Goal: Task Accomplishment & Management: Manage account settings

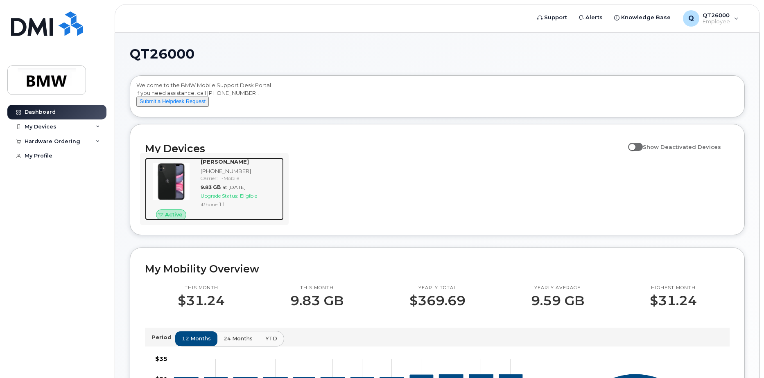
click at [170, 219] on span "Active" at bounding box center [174, 215] width 18 height 8
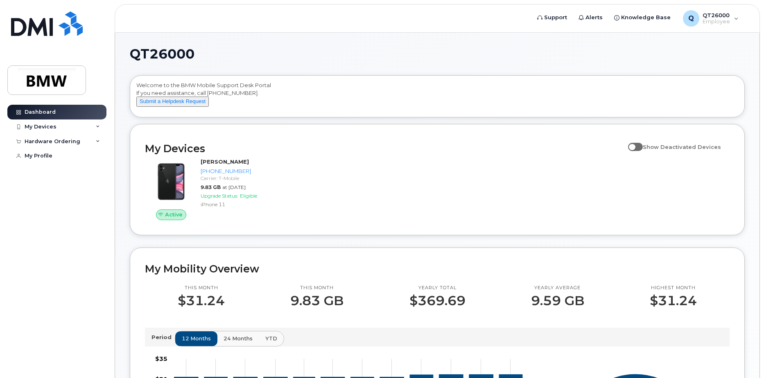
click at [689, 150] on span "Show Deactivated Devices" at bounding box center [682, 147] width 78 height 7
click at [635, 146] on input "Show Deactivated Devices" at bounding box center [631, 142] width 7 height 7
checkbox input "true"
click at [50, 78] on img at bounding box center [46, 80] width 63 height 24
click at [63, 125] on div "My Devices" at bounding box center [56, 127] width 99 height 15
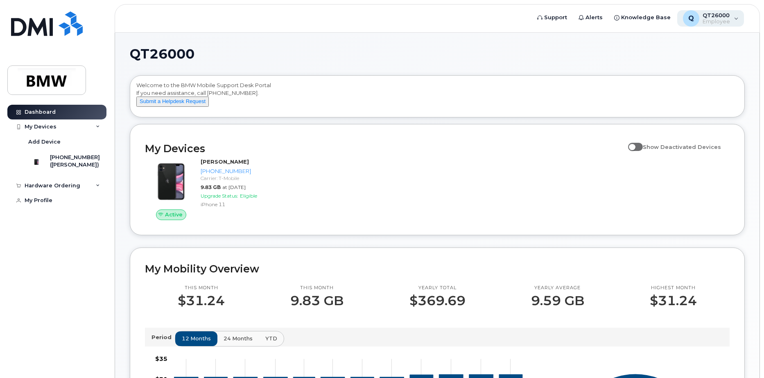
click at [733, 21] on div "Q QT26000 Employee" at bounding box center [710, 18] width 67 height 16
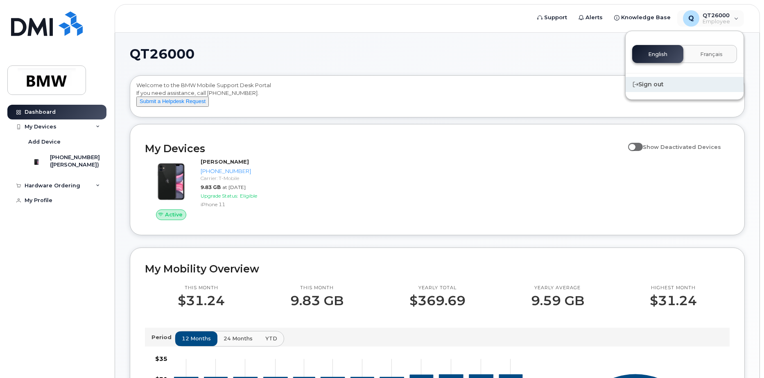
click at [657, 84] on div "Sign out" at bounding box center [685, 84] width 118 height 15
